Goal: Task Accomplishment & Management: Manage account settings

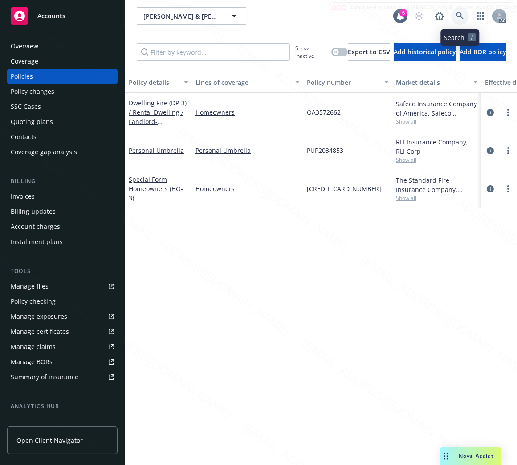
click at [460, 14] on icon at bounding box center [460, 16] width 8 height 8
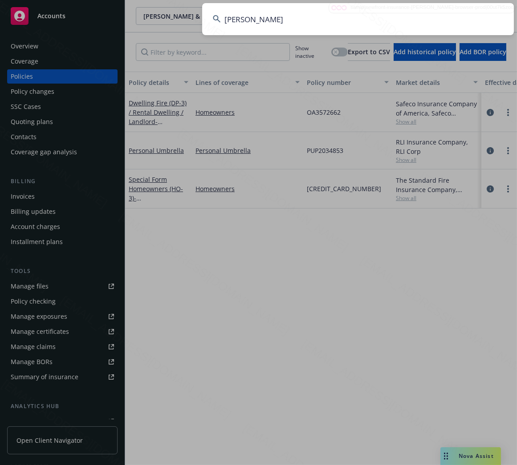
type input "[PERSON_NAME]"
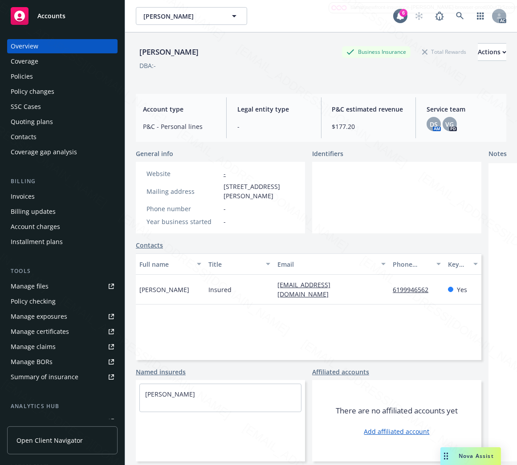
click at [33, 81] on div "Policies" at bounding box center [62, 76] width 103 height 14
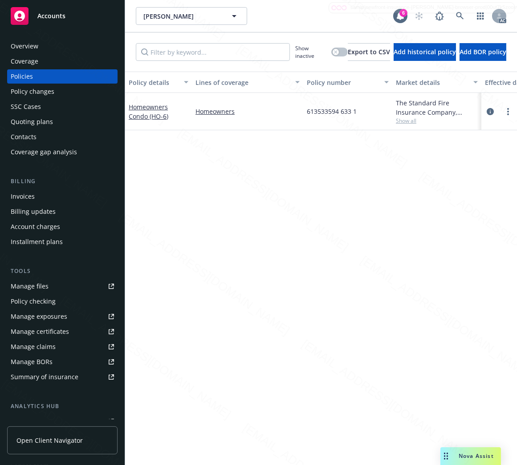
click at [142, 110] on div "Homeowners Condo (HO-6)" at bounding box center [159, 111] width 60 height 19
click at [140, 112] on link "Homeowners Condo (HO-6)" at bounding box center [149, 112] width 40 height 18
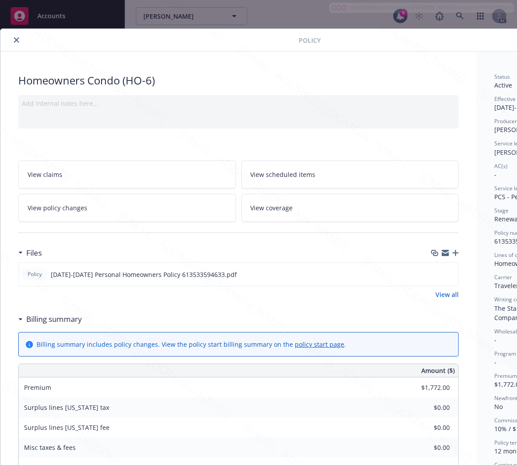
click at [65, 323] on h3 "Billing summary" at bounding box center [54, 320] width 56 height 12
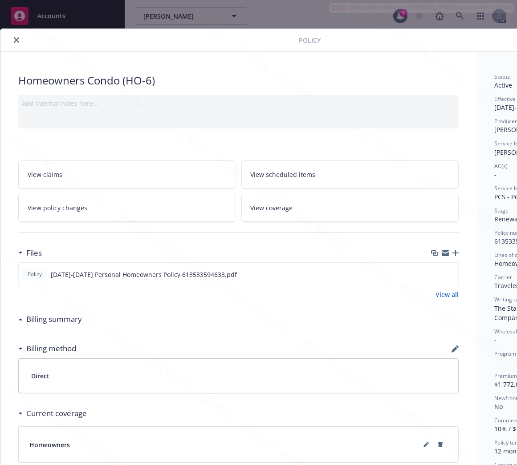
scroll to position [0, 103]
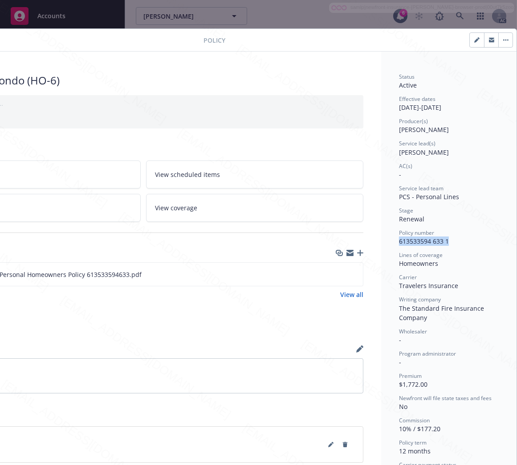
drag, startPoint x: 392, startPoint y: 243, endPoint x: 447, endPoint y: 243, distance: 55.2
click at [447, 243] on div "Policy number 613533594 633 1" at bounding box center [449, 237] width 100 height 17
copy span "613533594 633 1"
click at [336, 274] on icon "download file" at bounding box center [339, 274] width 7 height 7
click at [498, 43] on button "button" at bounding box center [505, 40] width 14 height 14
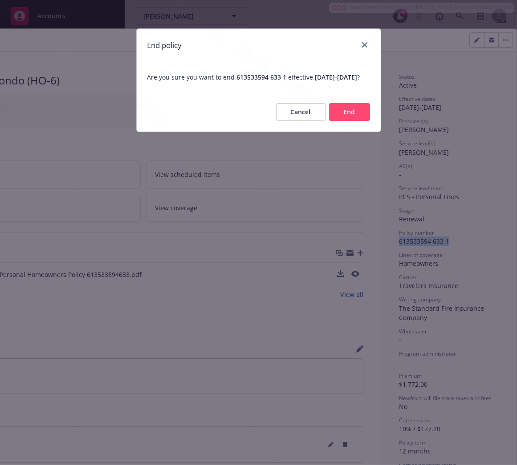
click at [348, 121] on button "End" at bounding box center [349, 112] width 41 height 18
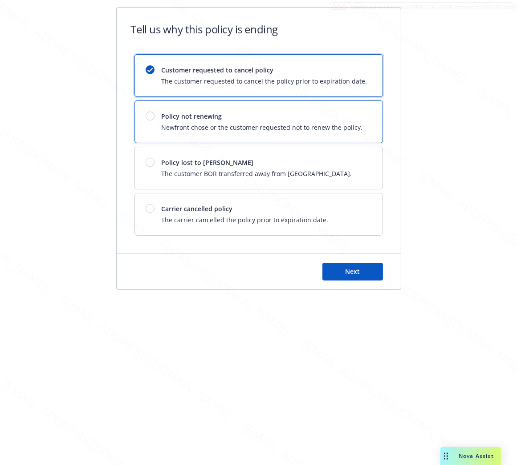
click at [348, 121] on div "Policy not renewing Newfront chose or the customer requested not to renew the p…" at bounding box center [262, 122] width 201 height 20
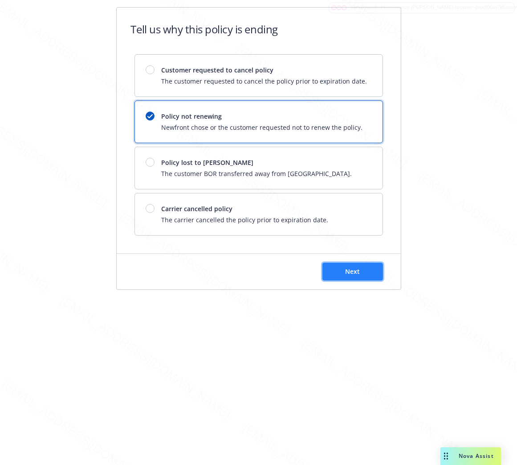
click at [358, 264] on button "Next" at bounding box center [352, 272] width 61 height 18
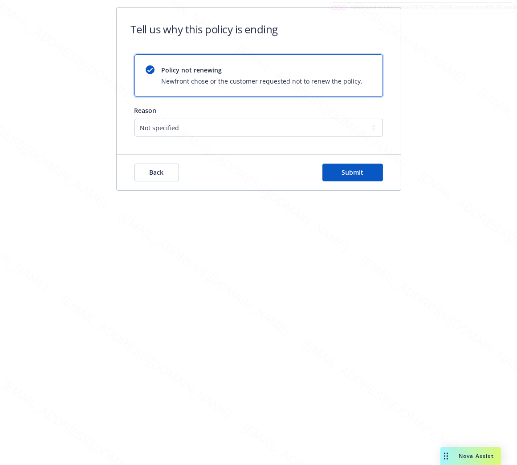
click at [356, 277] on div "Tell us why this policy is ending Policy not renewing Newfront chose or the cus…" at bounding box center [258, 232] width 517 height 465
click at [367, 177] on button "Submit" at bounding box center [352, 173] width 61 height 18
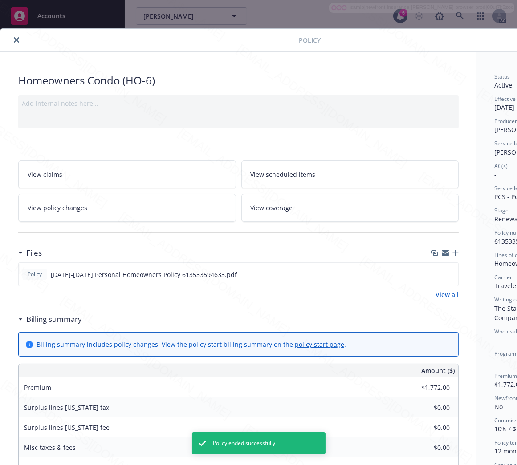
scroll to position [27, 0]
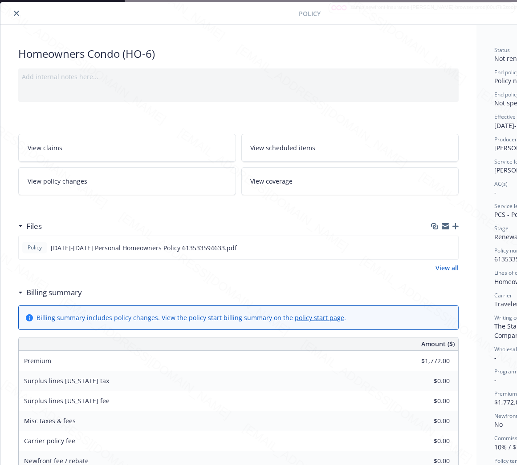
click at [308, 39] on div "Homeowners Condo (HO-6) Add internal notes here... View claims View scheduled i…" at bounding box center [238, 406] width 476 height 762
click at [17, 13] on icon "close" at bounding box center [16, 13] width 5 height 5
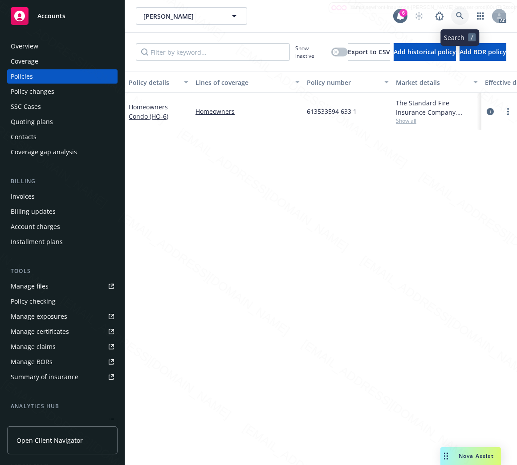
click at [460, 15] on icon at bounding box center [460, 16] width 8 height 8
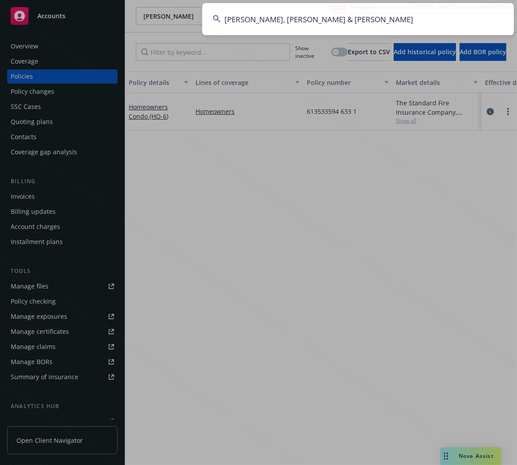
type input "[PERSON_NAME], [PERSON_NAME] & [PERSON_NAME]"
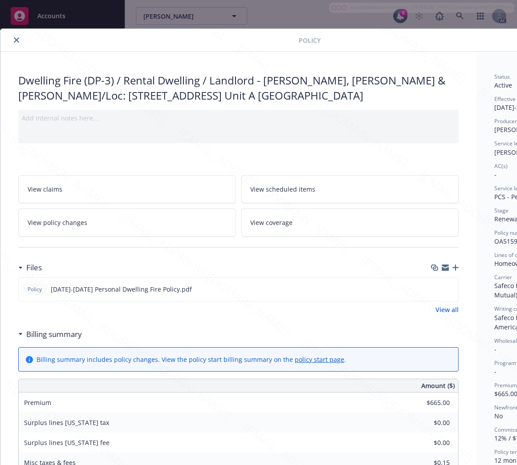
click at [67, 332] on h3 "Billing summary" at bounding box center [54, 335] width 56 height 12
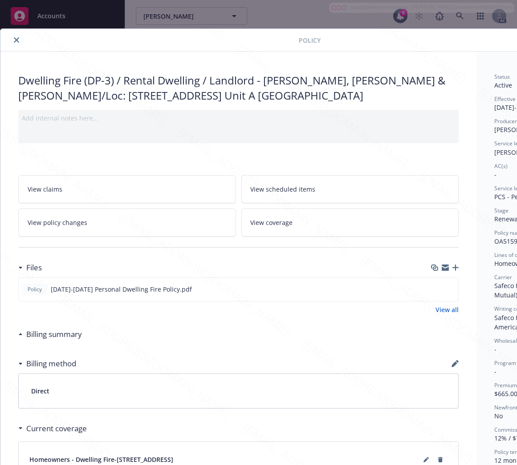
click at [16, 41] on icon "close" at bounding box center [16, 39] width 5 height 5
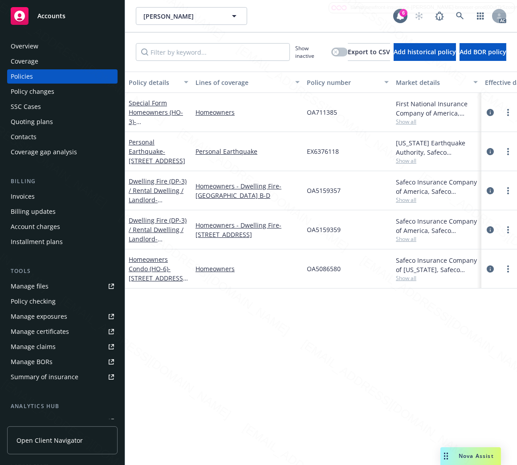
click at [67, 50] on div "Overview" at bounding box center [62, 46] width 103 height 14
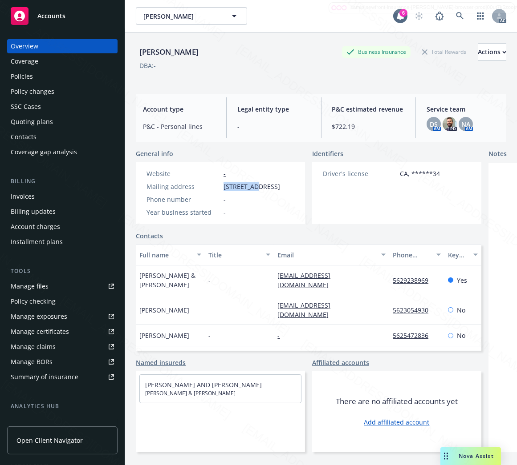
drag, startPoint x: 223, startPoint y: 186, endPoint x: 255, endPoint y: 183, distance: 31.7
click at [255, 183] on span "[STREET_ADDRESS]" at bounding box center [251, 186] width 57 height 9
click at [42, 76] on div "Policies" at bounding box center [62, 76] width 103 height 14
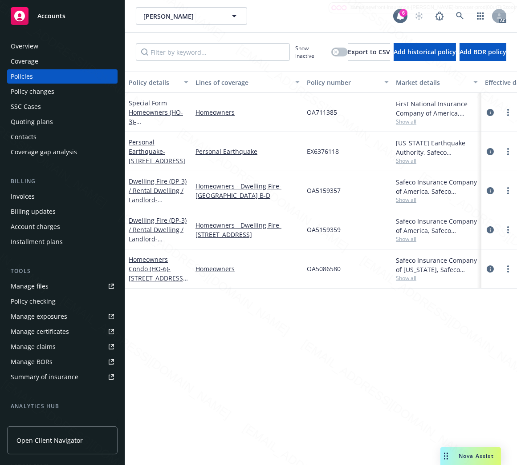
click at [250, 376] on div "Policy details Lines of coverage Policy number Market details Effective date Ex…" at bounding box center [321, 265] width 392 height 387
click at [159, 155] on div "Personal Earthquake - [STREET_ADDRESS]" at bounding box center [159, 152] width 60 height 28
click at [149, 154] on link "Personal Earthquake - [STREET_ADDRESS]" at bounding box center [157, 151] width 57 height 27
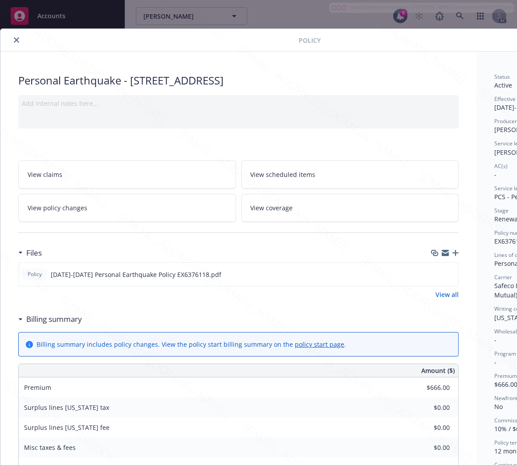
click at [58, 321] on h3 "Billing summary" at bounding box center [54, 320] width 56 height 12
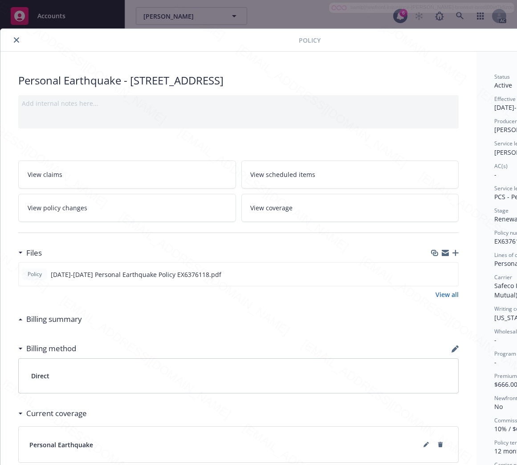
click at [14, 38] on icon "close" at bounding box center [16, 39] width 5 height 5
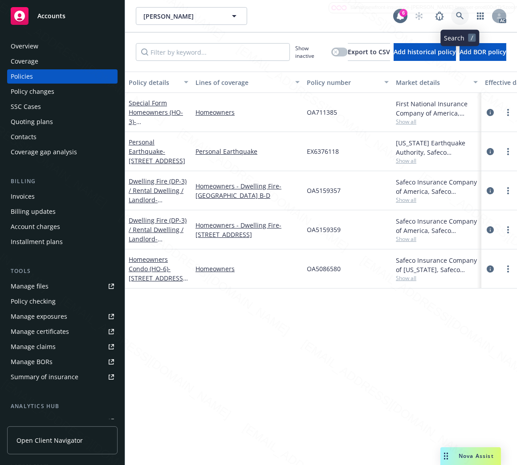
click at [459, 14] on icon at bounding box center [460, 16] width 8 height 8
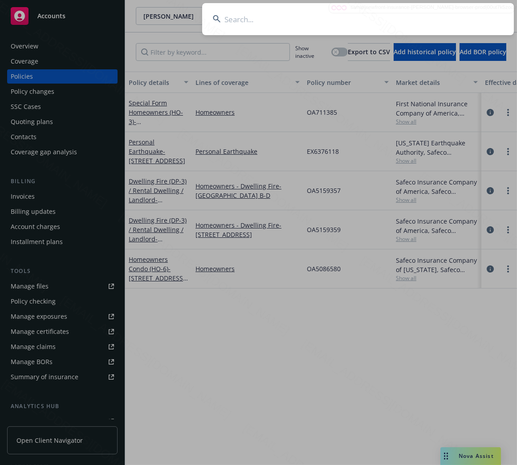
type input "[PERSON_NAME], [PERSON_NAME] & [PERSON_NAME]"
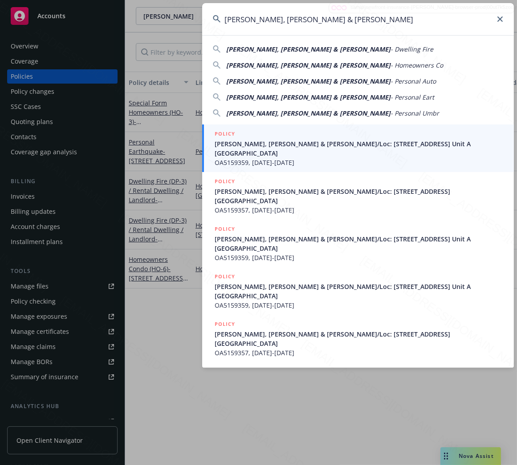
click at [385, 17] on input "[PERSON_NAME], [PERSON_NAME] & [PERSON_NAME]" at bounding box center [358, 19] width 312 height 32
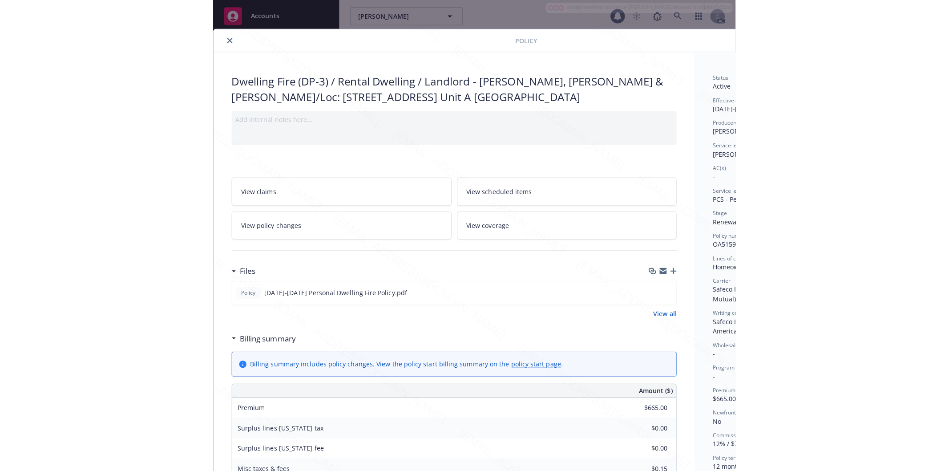
scroll to position [27, 0]
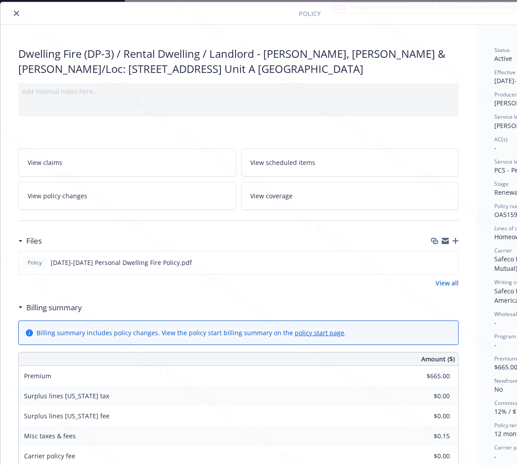
click at [16, 12] on icon "close" at bounding box center [16, 13] width 5 height 5
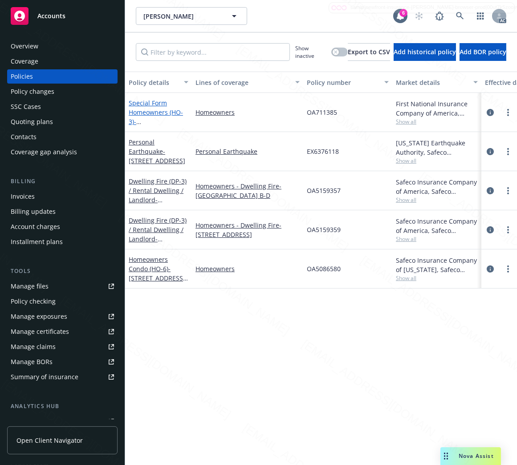
click at [153, 111] on link "Special Form Homeowners (HO-3) - [STREET_ADDRESS]" at bounding box center [157, 117] width 57 height 36
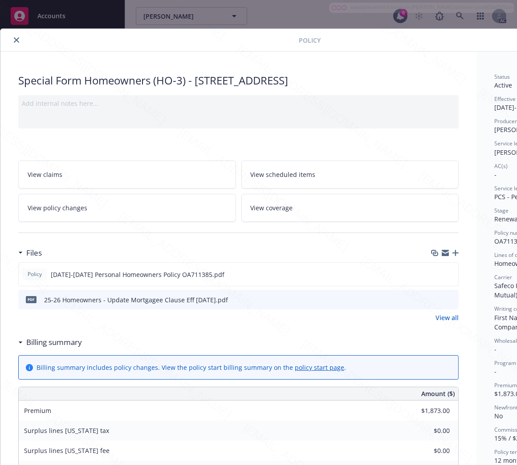
click at [68, 345] on h3 "Billing summary" at bounding box center [54, 343] width 56 height 12
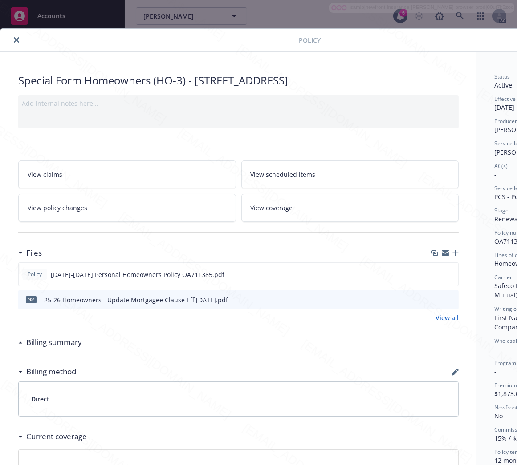
click at [134, 212] on link "View policy changes" at bounding box center [127, 208] width 218 height 28
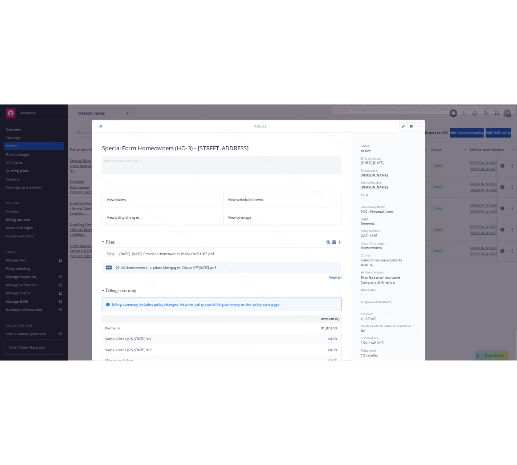
scroll to position [27, 0]
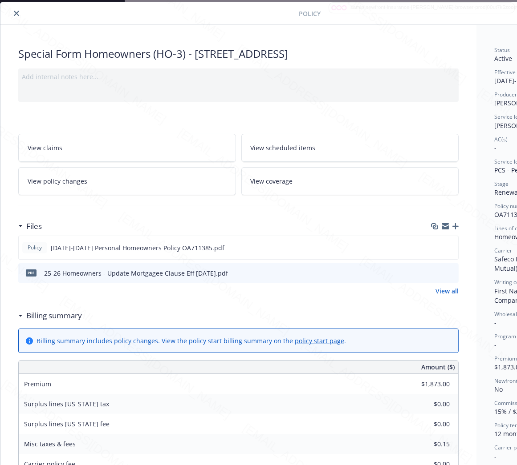
click at [53, 315] on h3 "Billing summary" at bounding box center [54, 316] width 56 height 12
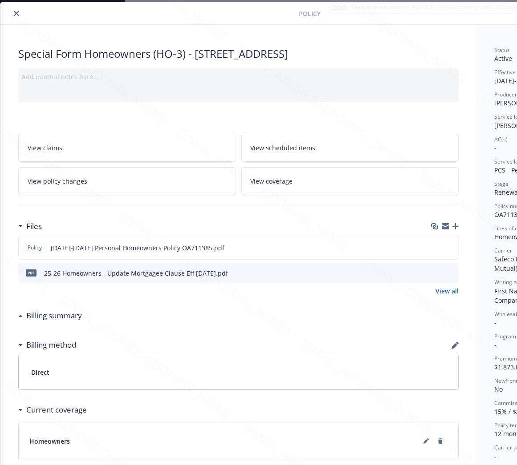
scroll to position [27, 103]
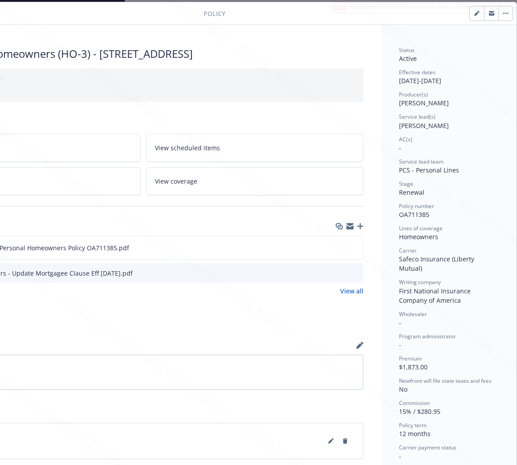
click at [410, 215] on span "OA711385" at bounding box center [414, 214] width 30 height 8
copy span "OA711385"
click at [336, 248] on icon "download file" at bounding box center [339, 247] width 7 height 7
click at [499, 11] on button "button" at bounding box center [505, 13] width 14 height 14
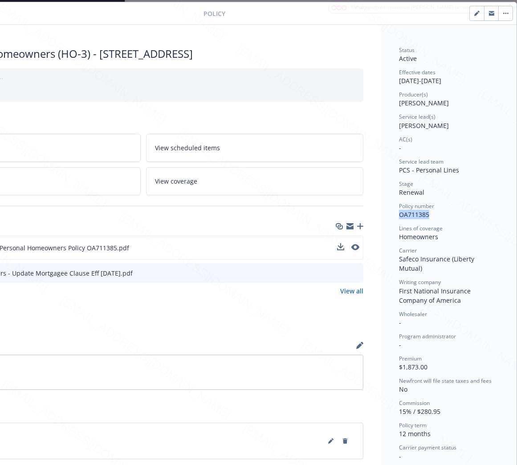
click at [503, 12] on icon "button" at bounding box center [505, 13] width 5 height 2
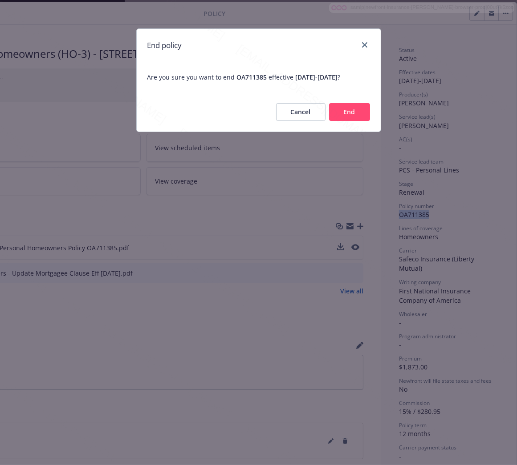
click at [360, 111] on button "End" at bounding box center [349, 112] width 41 height 18
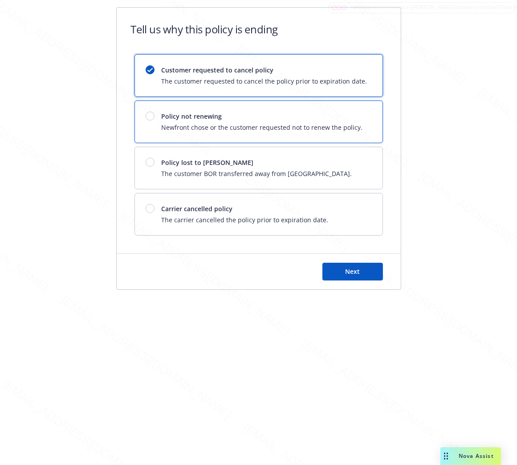
click at [252, 115] on span "Policy not renewing" at bounding box center [262, 116] width 201 height 9
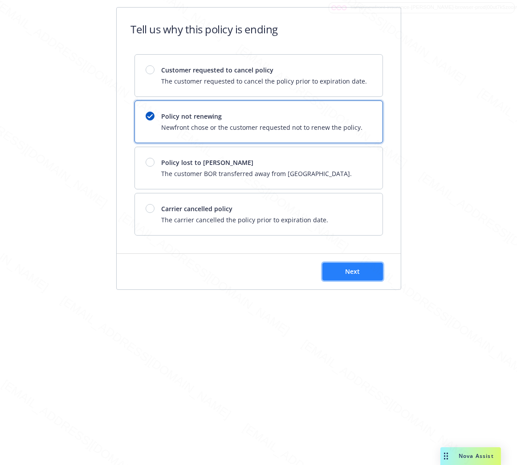
click at [349, 272] on span "Next" at bounding box center [352, 271] width 15 height 8
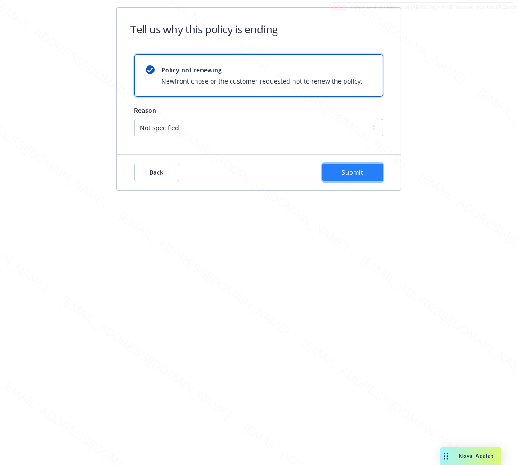
click at [360, 176] on span "Submit" at bounding box center [352, 172] width 22 height 8
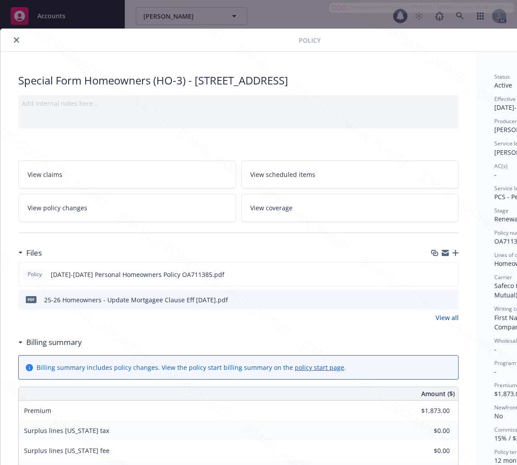
scroll to position [27, 0]
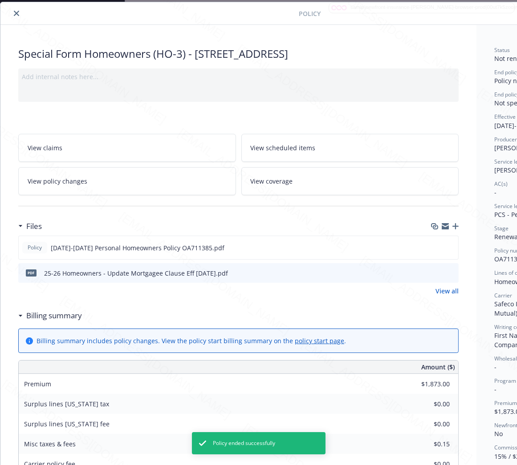
click at [17, 14] on icon "close" at bounding box center [16, 13] width 5 height 5
